Goal: Check status: Check status

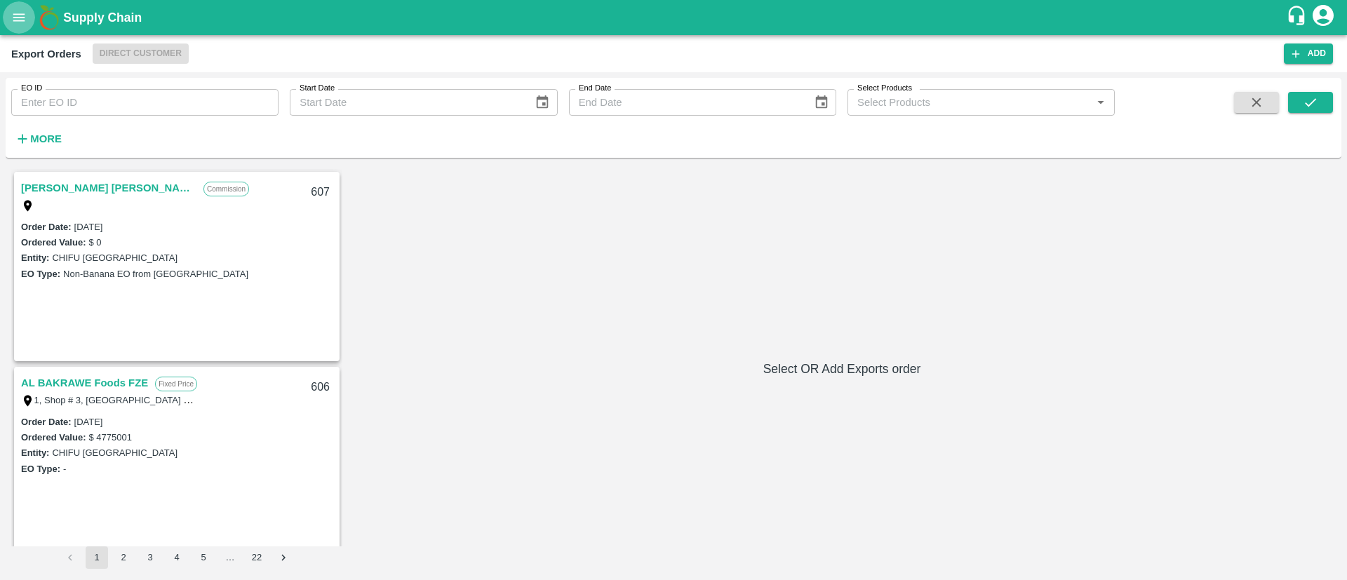
click at [18, 26] on button "open drawer" at bounding box center [19, 17] width 32 height 32
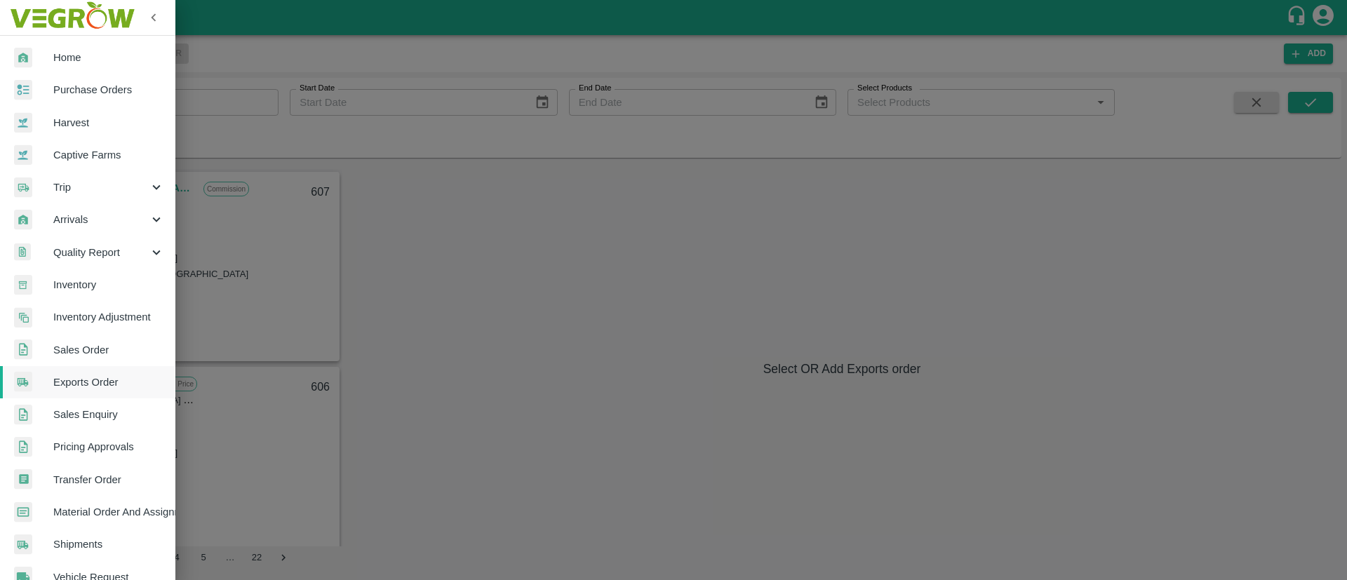
click at [74, 344] on span "Sales Order" at bounding box center [108, 349] width 111 height 15
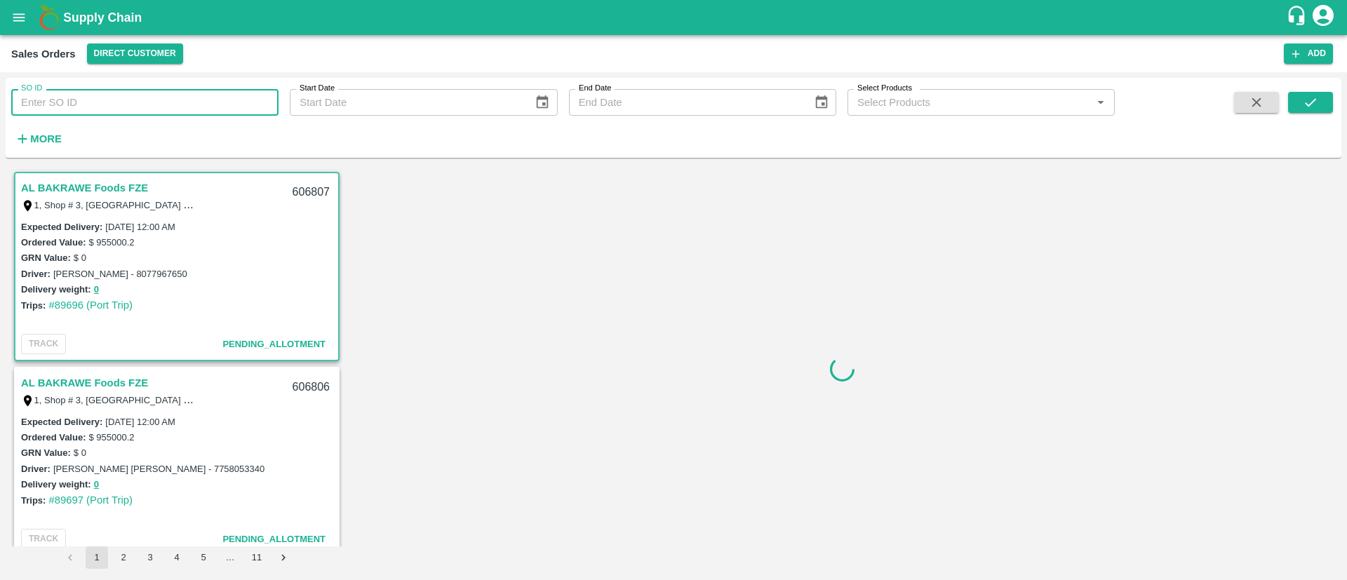
click at [64, 94] on input "SO ID" at bounding box center [144, 102] width 267 height 27
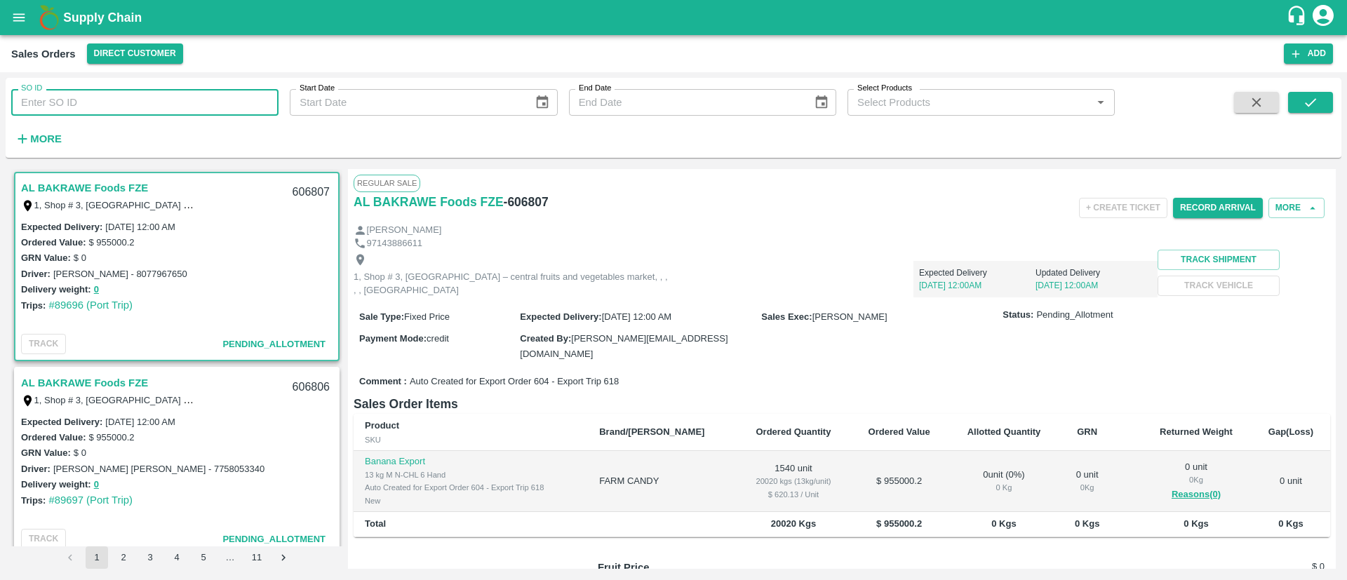
click at [66, 102] on input "SO ID" at bounding box center [144, 102] width 267 height 27
type input "6"
